Goal: Answer question/provide support

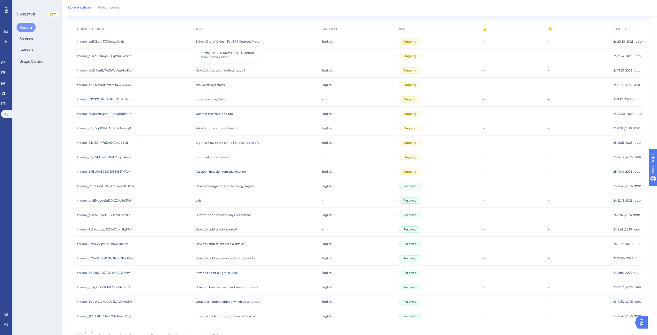
click at [251, 43] on span "8.0mm Dia. x 10.0mm FL, NIR I Coated, Plano-Convex Lens" at bounding box center [228, 42] width 65 height 4
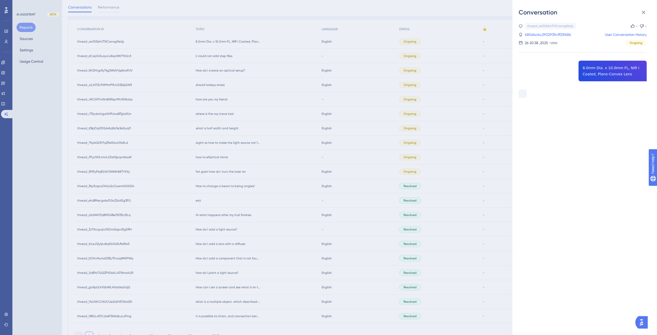
click at [213, 55] on div "Conversation thread_sai1X3drtiT1XCanxg9si4jL Copy - - 685d4cbc2902939cff33f686 …" at bounding box center [328, 167] width 657 height 335
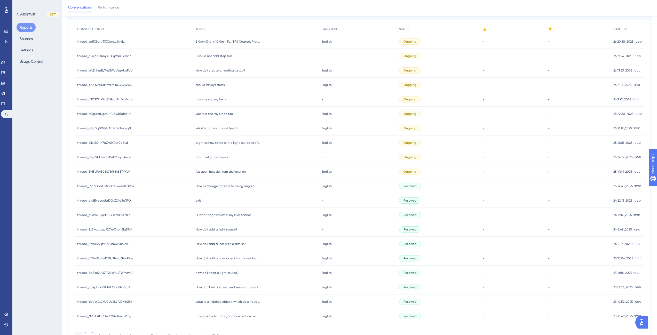
click at [216, 55] on span "ii could not add step files" at bounding box center [214, 56] width 37 height 4
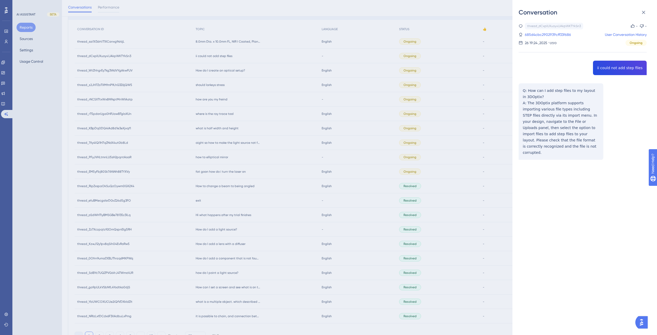
click at [217, 69] on div "Conversation thread_dCxpIUXuoyvlJAkpWKTYkSn3 Copy - - 685d4cbc2902939cff33f686 …" at bounding box center [328, 167] width 657 height 335
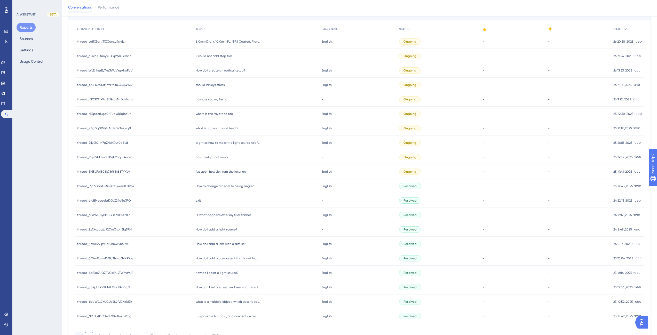
click at [218, 73] on div "How do I create an optical setup? How do I create an optical setup?" at bounding box center [256, 70] width 126 height 14
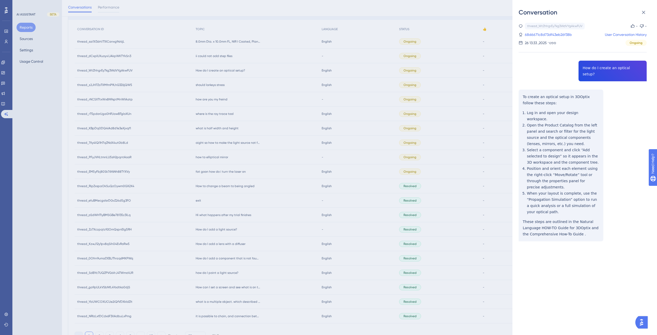
click at [214, 88] on div "Conversation thread_WtZhhgrEy7kg3WdVYgAkwFUV Copy - - 68d6671c8d73df43eb26f38b …" at bounding box center [328, 167] width 657 height 335
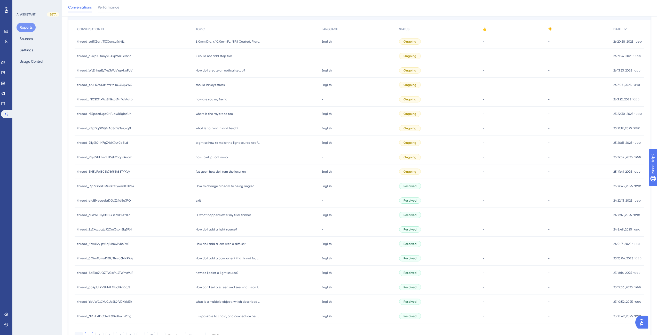
click at [214, 88] on div "should larkeys stress should larkeys stress" at bounding box center [256, 85] width 126 height 14
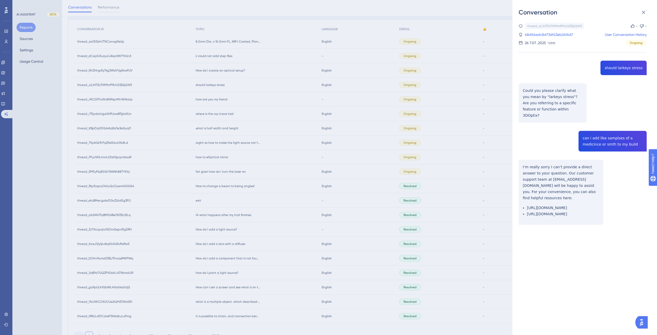
click at [222, 103] on div "Conversation thread_z2JH7ZoTXMfmP9LhG3Z6jQW5 Copy - - 68d56edc8d73df43eb24f6d7 …" at bounding box center [328, 167] width 657 height 335
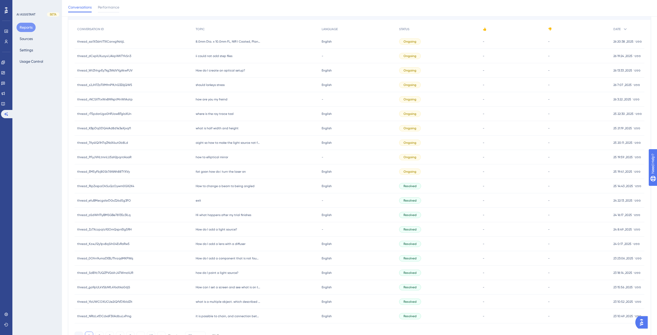
click at [222, 103] on div "how are you my freind how are you my freind" at bounding box center [256, 99] width 126 height 14
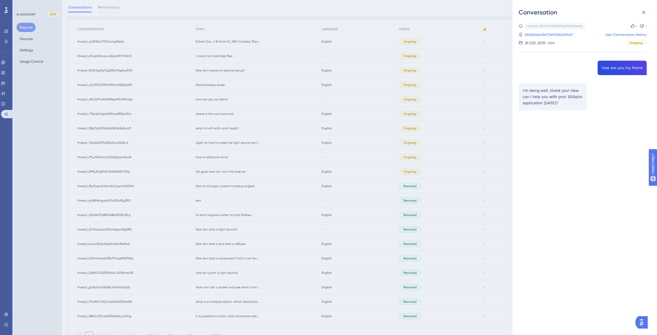
click at [220, 118] on div "Conversation thread_rNCSXTtxWx8N9sptMnWIAatp Copy - - 68d56edc8d73df43eb24f6d7 …" at bounding box center [328, 167] width 657 height 335
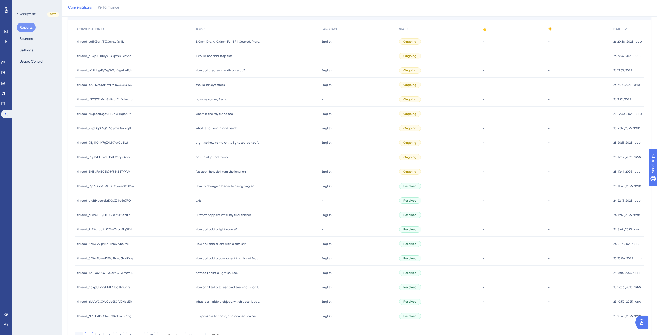
click at [222, 111] on div "where is the ray trace tool where is the ray trace tool" at bounding box center [256, 114] width 126 height 14
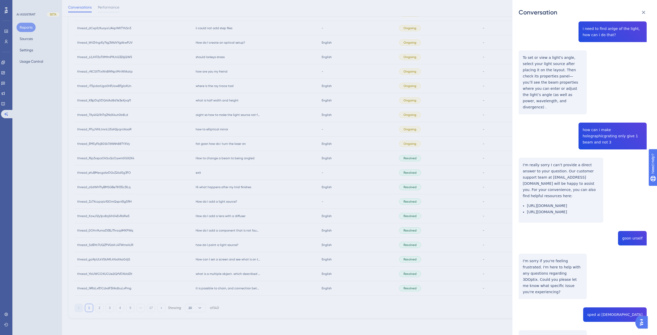
scroll to position [129, 0]
